Goal: Navigation & Orientation: Go to known website

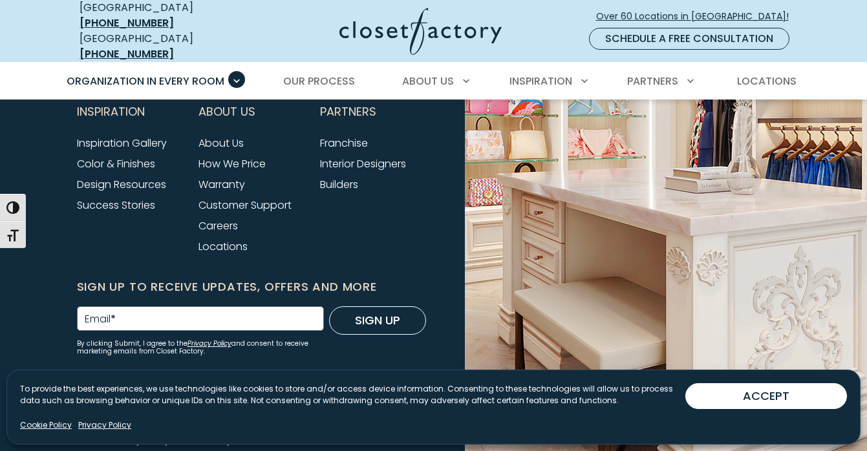
scroll to position [4381, 0]
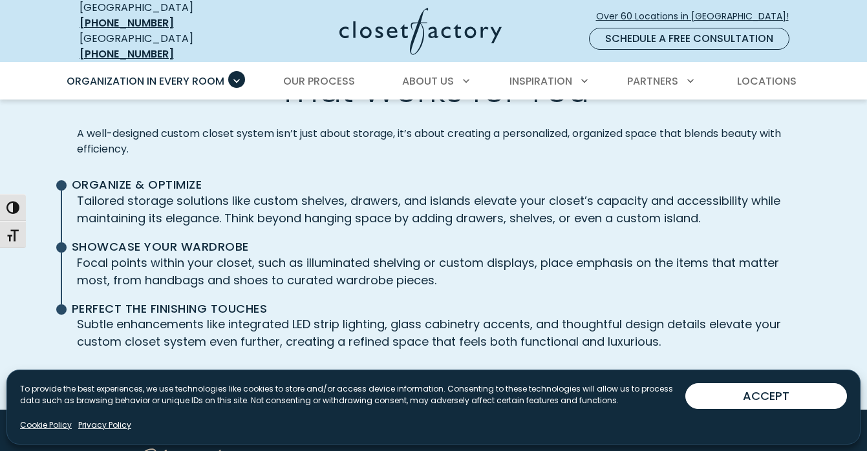
scroll to position [2818, 0]
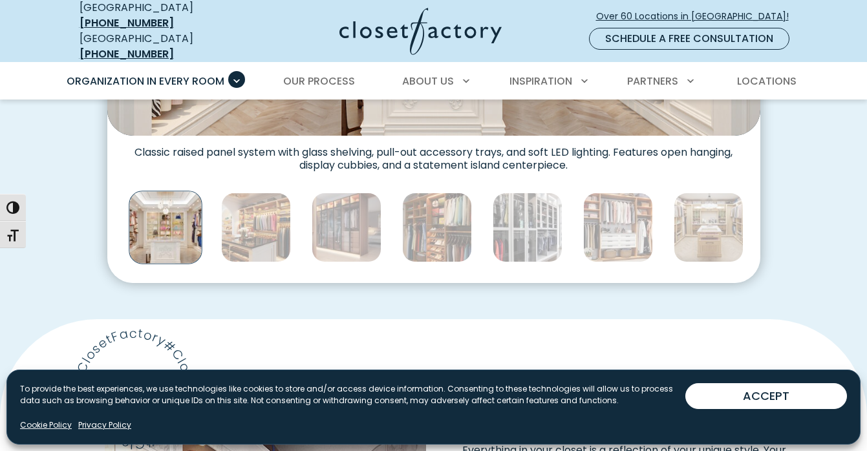
scroll to position [698, 0]
